Goal: Communication & Community: Answer question/provide support

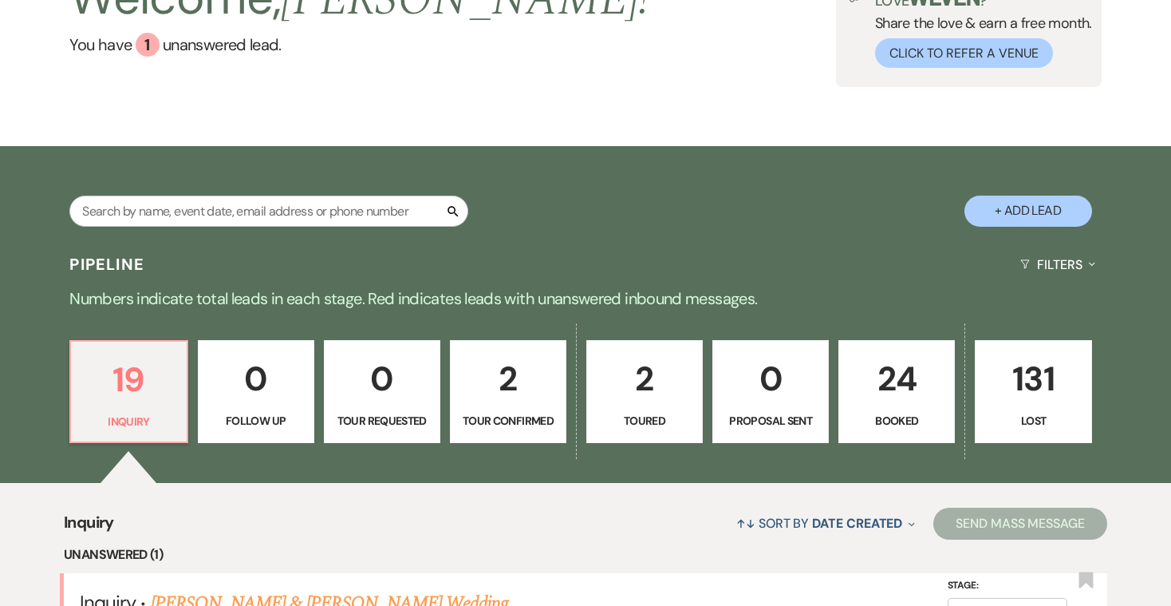
click at [895, 392] on p "24" at bounding box center [897, 378] width 96 height 53
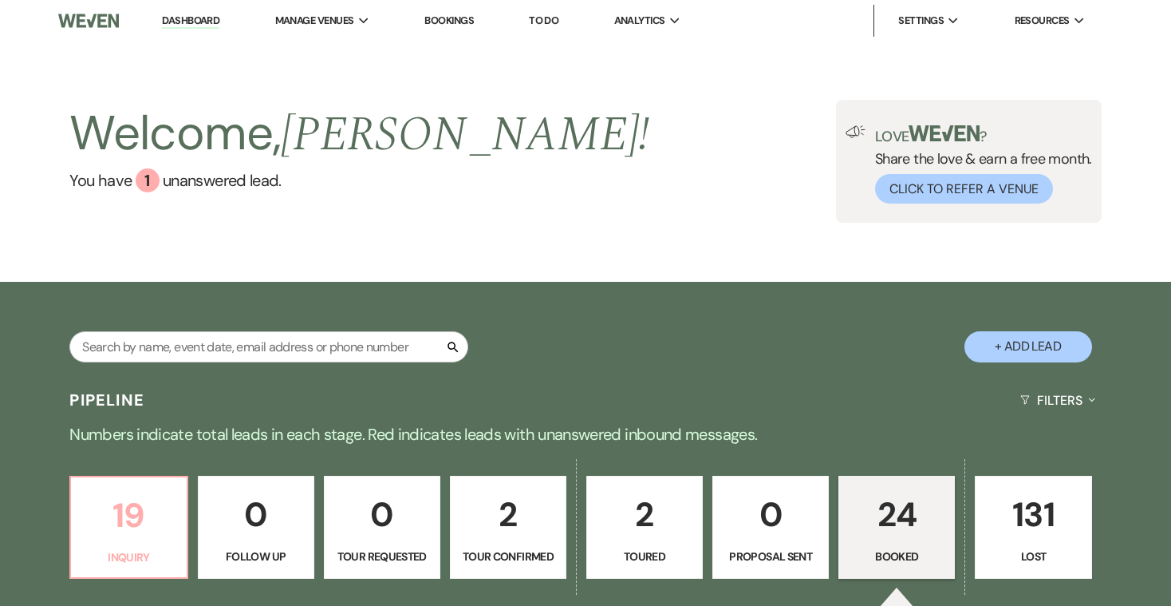
click at [125, 533] on p "19" at bounding box center [129, 514] width 96 height 53
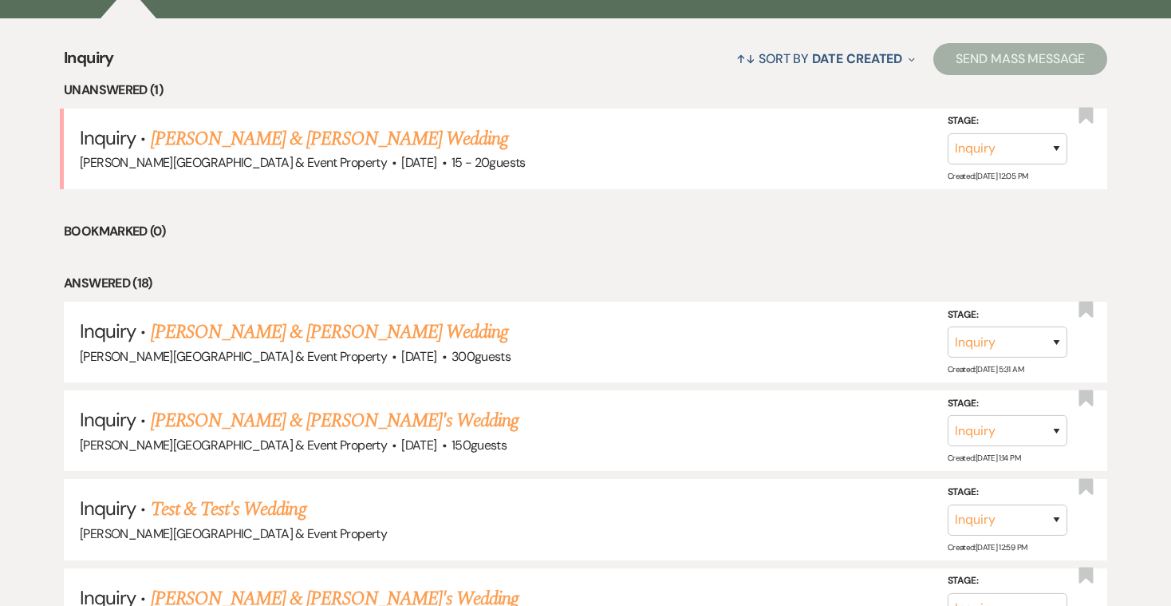
scroll to position [604, 0]
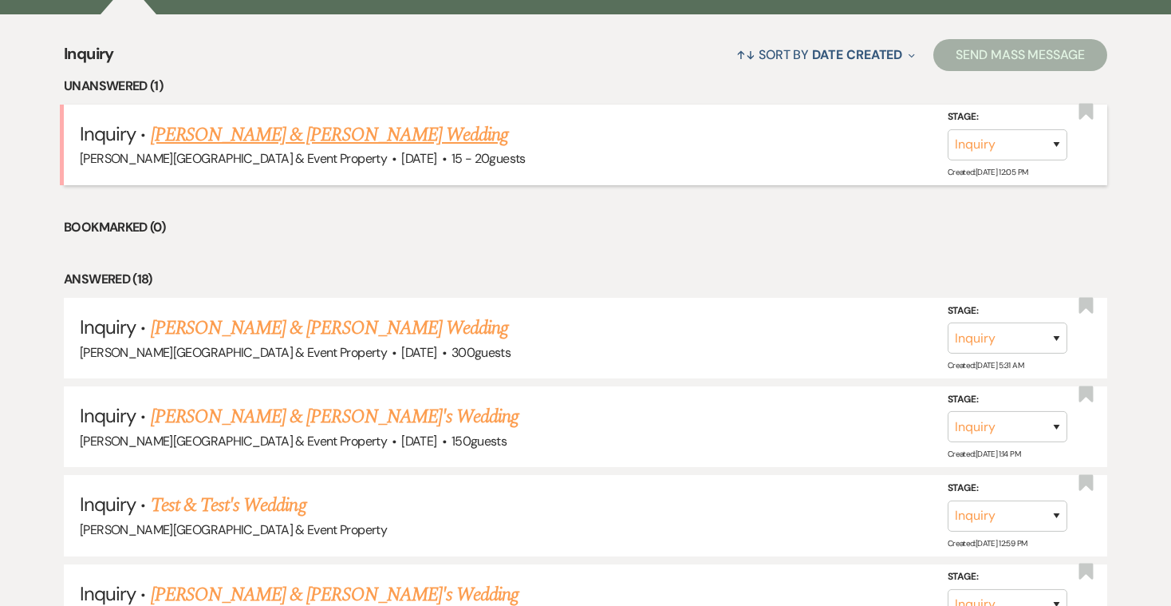
click at [472, 144] on h5 "Inquiry · [PERSON_NAME] & [PERSON_NAME] Wedding" at bounding box center [586, 134] width 1012 height 29
click at [372, 139] on link "[PERSON_NAME] & [PERSON_NAME] Wedding" at bounding box center [329, 134] width 357 height 29
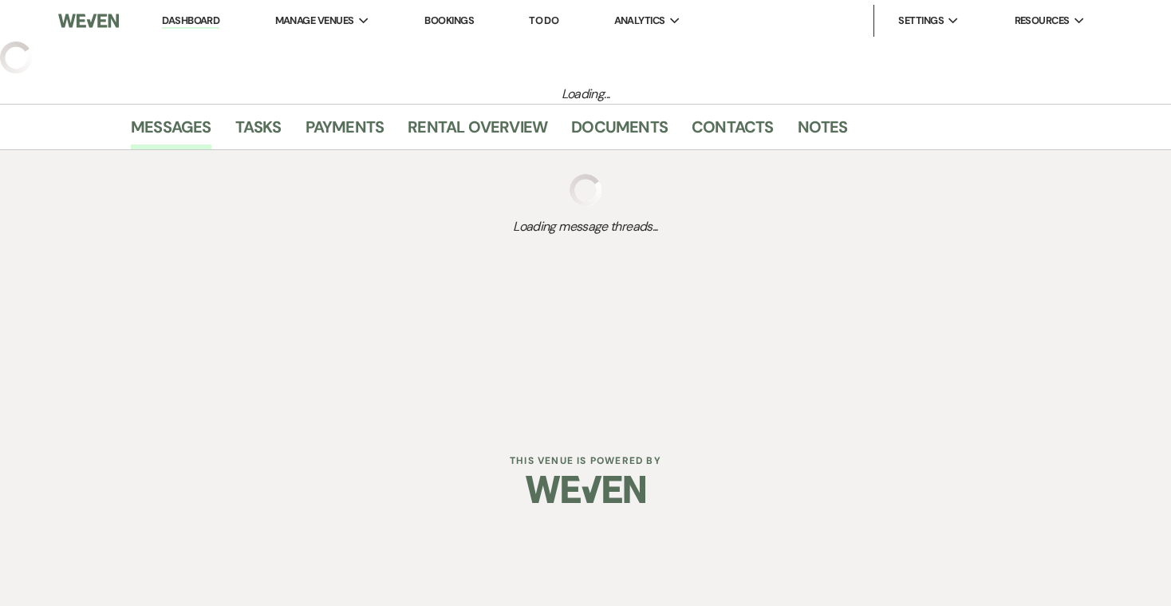
select select "5"
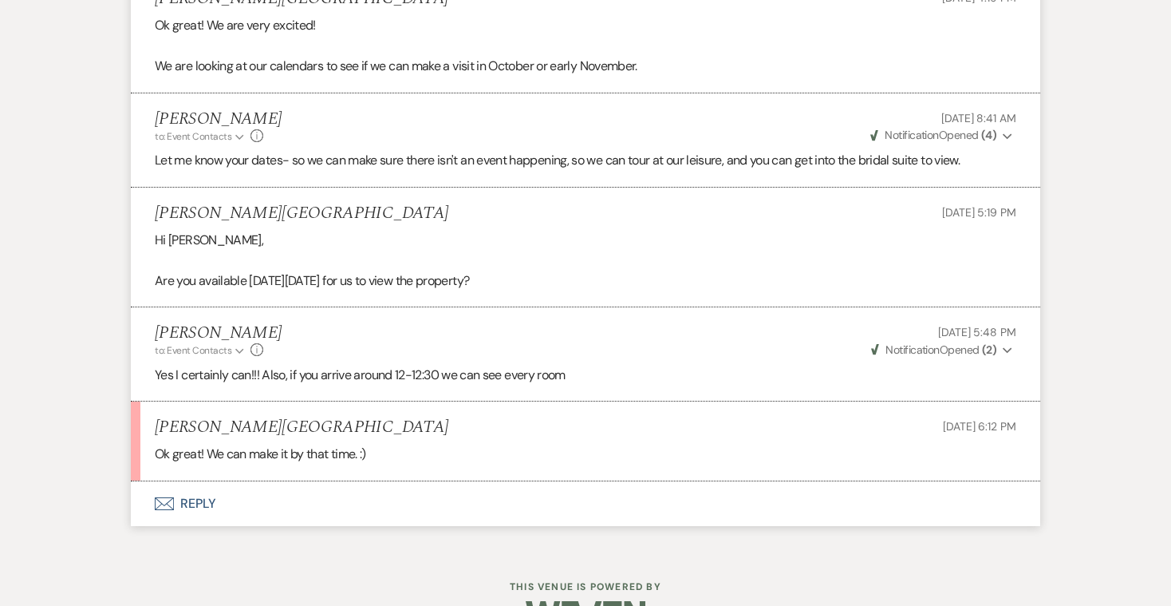
scroll to position [2929, 0]
click at [194, 482] on button "Envelope Reply" at bounding box center [586, 504] width 910 height 45
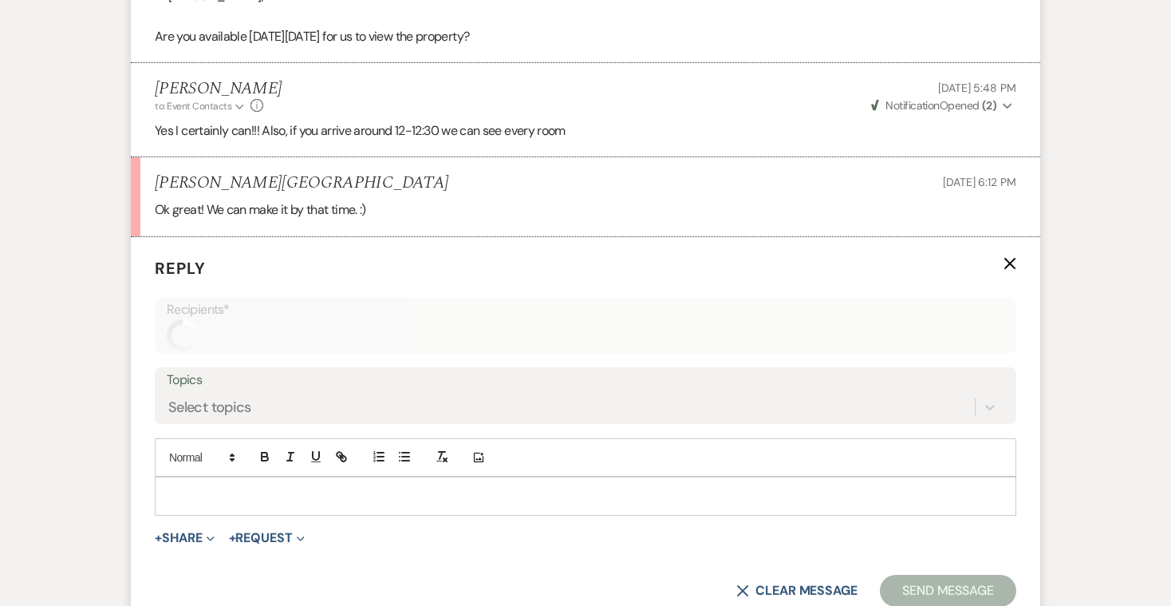
scroll to position [3225, 0]
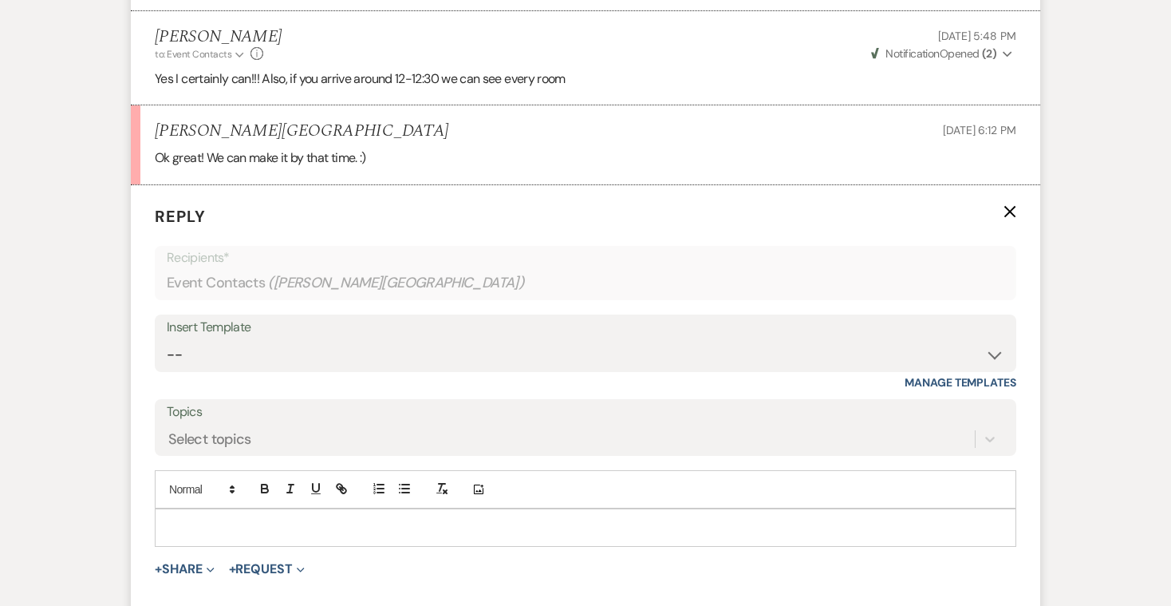
click at [192, 519] on p at bounding box center [586, 528] width 836 height 18
click at [656, 559] on div "+ Share Expand Doc Upload Documents Add Photo Images Pref Vendors Preferred ven…" at bounding box center [586, 568] width 862 height 19
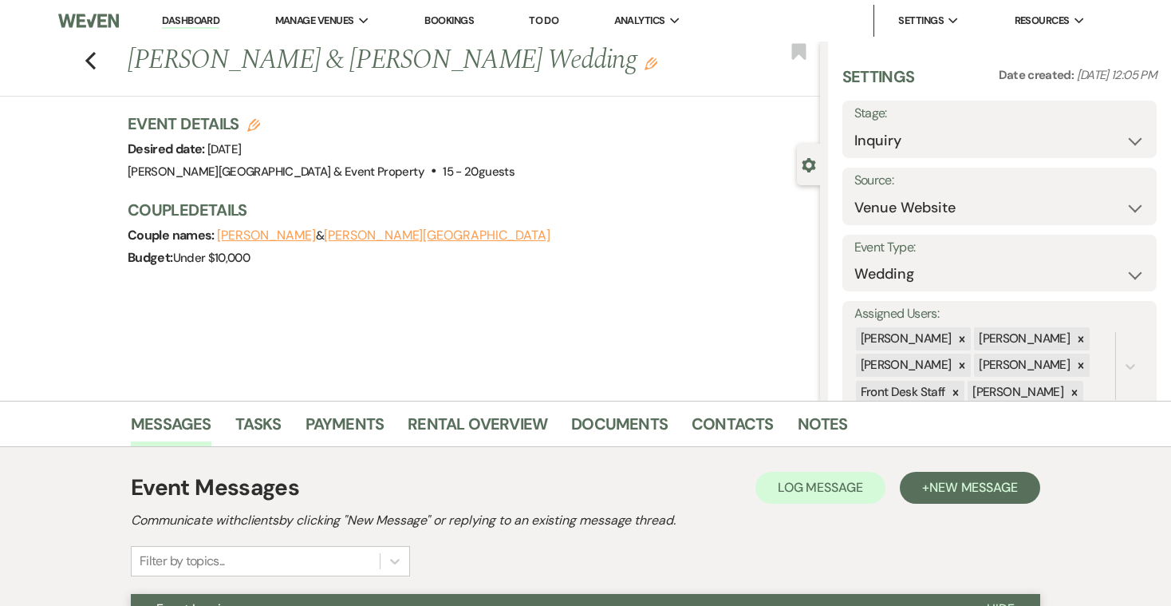
scroll to position [0, 0]
